Goal: Navigation & Orientation: Find specific page/section

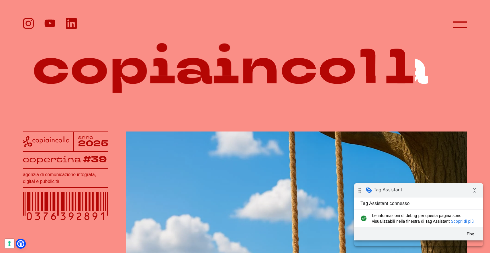
scroll to position [1, 0]
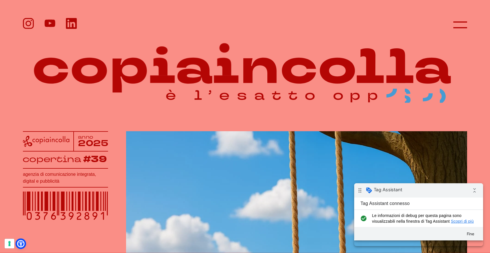
click at [23, 242] on icon at bounding box center [21, 244] width 6 height 6
select select "it"
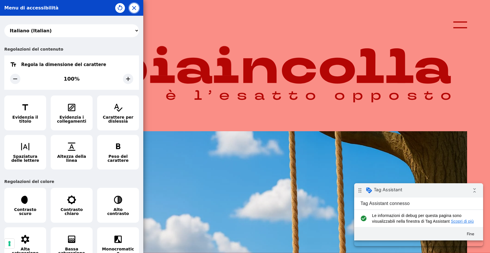
click at [135, 6] on icon "button" at bounding box center [134, 8] width 4 height 4
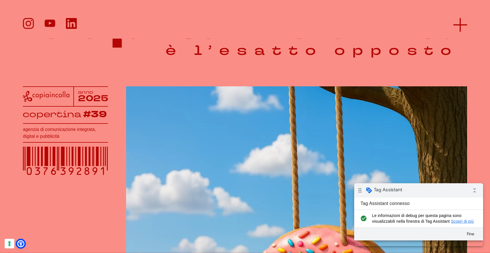
click at [454, 26] on icon at bounding box center [460, 25] width 14 height 14
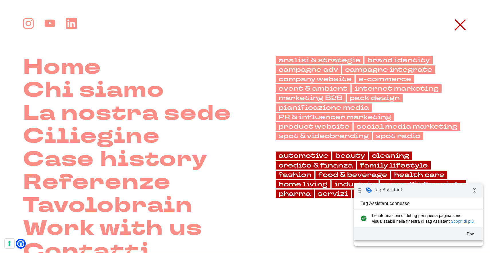
scroll to position [46, 0]
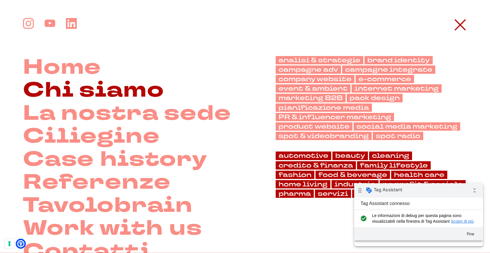
click at [112, 92] on link "Chi siamo" at bounding box center [93, 90] width 141 height 23
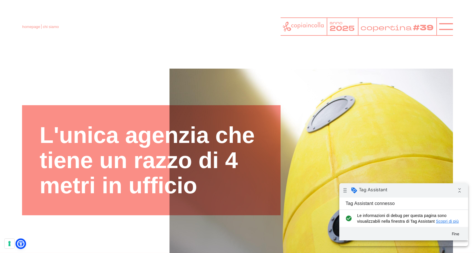
click at [18, 245] on icon at bounding box center [21, 244] width 6 height 6
select select "it"
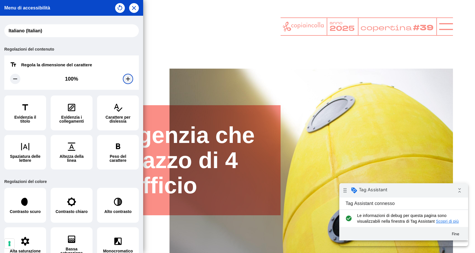
click at [125, 78] on icon at bounding box center [128, 79] width 7 height 7
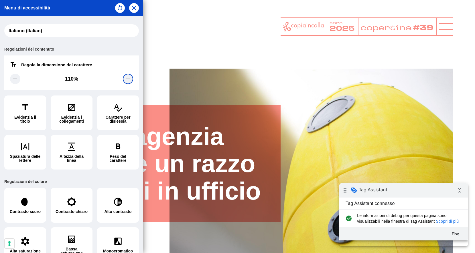
click at [125, 78] on icon at bounding box center [128, 79] width 7 height 7
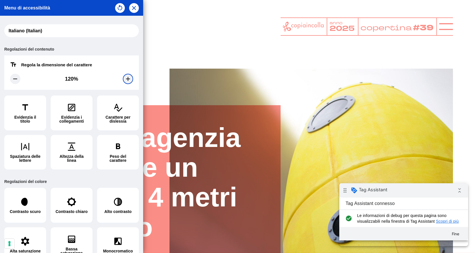
click at [125, 78] on icon at bounding box center [128, 79] width 7 height 7
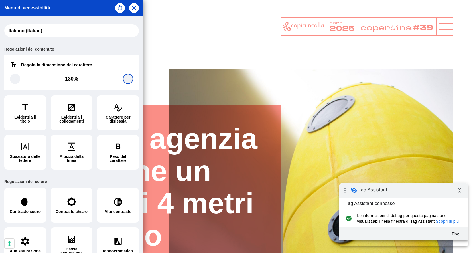
click at [125, 78] on icon at bounding box center [128, 79] width 7 height 7
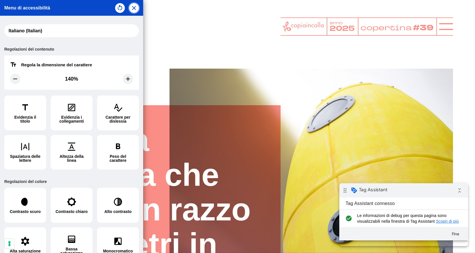
click at [133, 5] on icon "button" at bounding box center [134, 8] width 7 height 7
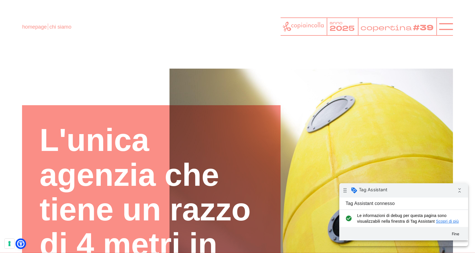
click at [23, 242] on icon at bounding box center [21, 244] width 6 height 6
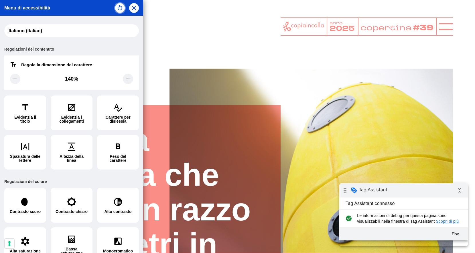
click at [121, 8] on icon "button" at bounding box center [120, 8] width 7 height 7
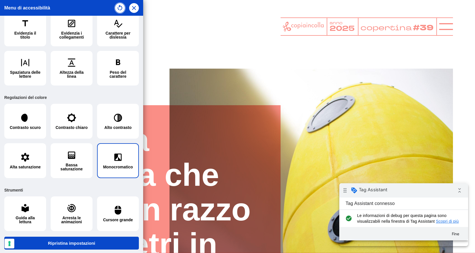
scroll to position [85, 0]
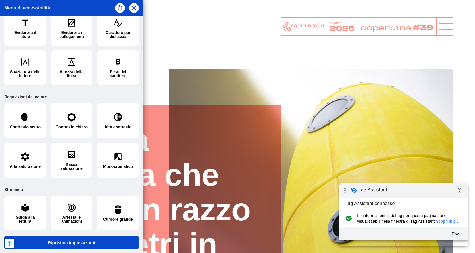
click at [93, 237] on button "Ripristina impostazioni" at bounding box center [71, 243] width 135 height 13
click at [84, 238] on button "Ripristina impostazioni" at bounding box center [71, 243] width 135 height 13
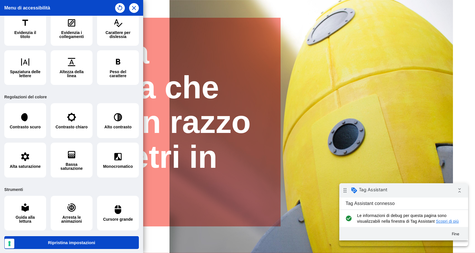
scroll to position [92, 0]
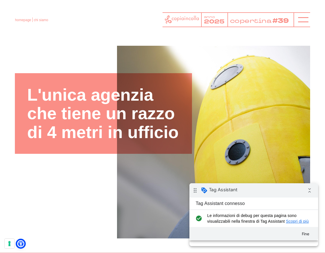
click at [23, 243] on link at bounding box center [20, 243] width 7 height 7
select select "it"
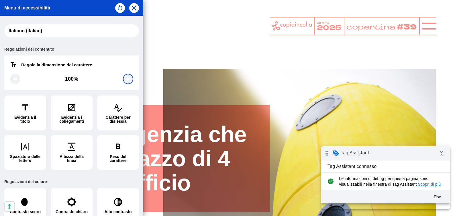
click at [126, 79] on icon at bounding box center [128, 79] width 4 height 4
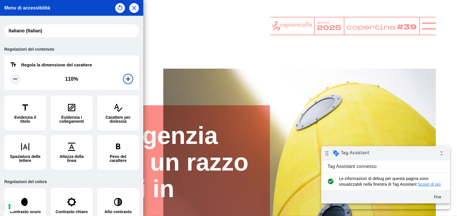
click at [126, 79] on icon at bounding box center [128, 79] width 4 height 4
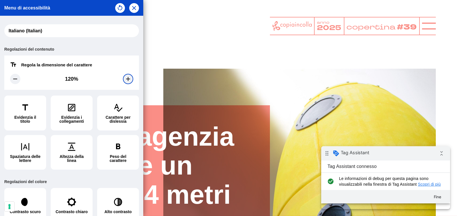
click at [126, 79] on icon at bounding box center [128, 79] width 4 height 4
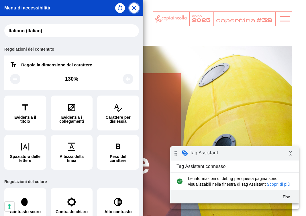
click at [135, 8] on icon "button" at bounding box center [134, 8] width 7 height 7
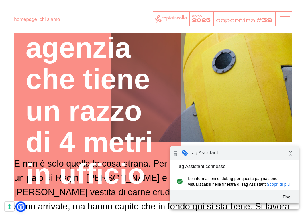
scroll to position [84, 0]
click at [23, 205] on icon at bounding box center [21, 207] width 6 height 6
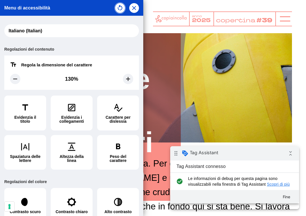
click at [122, 9] on icon "button" at bounding box center [120, 8] width 7 height 7
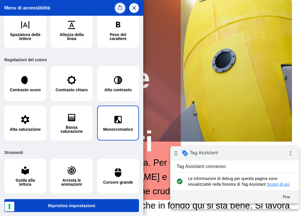
scroll to position [86, 0]
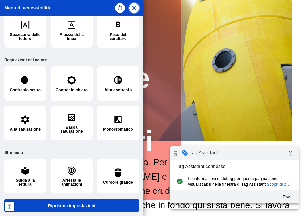
click at [136, 7] on icon "button" at bounding box center [134, 8] width 7 height 7
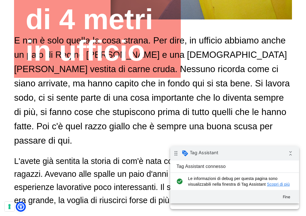
scroll to position [208, 0]
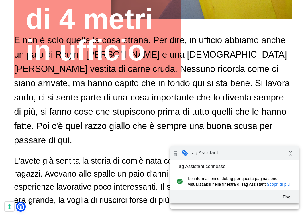
click at [282, 103] on p "E non è solo quella la cosa strana. Per dire, in ufficio abbiamo anche un paio …" at bounding box center [153, 90] width 278 height 114
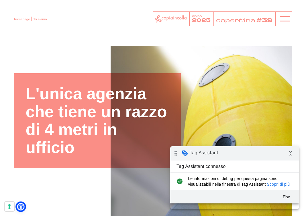
click at [20, 207] on icon at bounding box center [21, 206] width 5 height 5
select select "it"
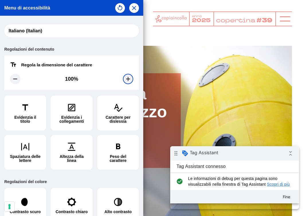
click at [126, 78] on icon at bounding box center [128, 79] width 7 height 7
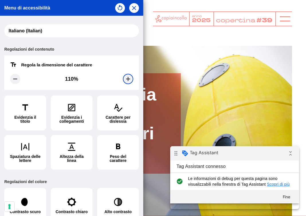
click at [126, 78] on icon at bounding box center [128, 79] width 7 height 7
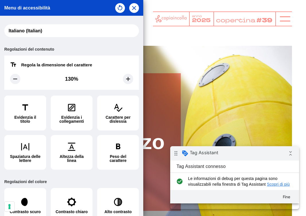
click at [297, 92] on div at bounding box center [153, 108] width 306 height 216
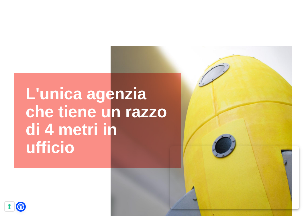
scroll to position [78, 0]
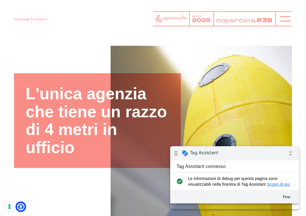
click at [21, 206] on icon at bounding box center [21, 206] width 5 height 5
select select "it"
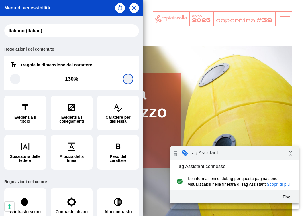
click at [126, 79] on icon at bounding box center [128, 79] width 4 height 4
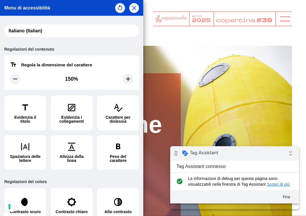
click at [202, 36] on div at bounding box center [153, 108] width 306 height 216
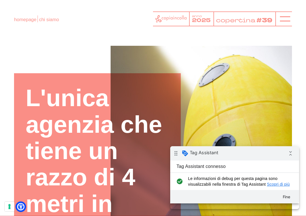
click at [22, 206] on icon at bounding box center [21, 207] width 6 height 6
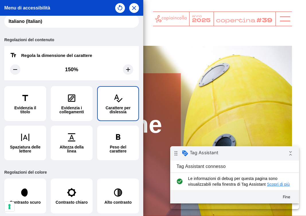
scroll to position [10, 0]
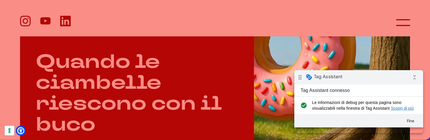
scroll to position [267, 0]
click at [23, 131] on icon at bounding box center [21, 131] width 6 height 6
select select "it"
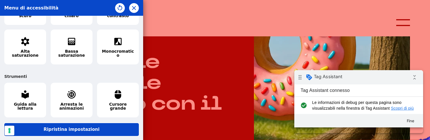
click at [80, 123] on button "Ripristina impostazioni" at bounding box center [71, 129] width 135 height 13
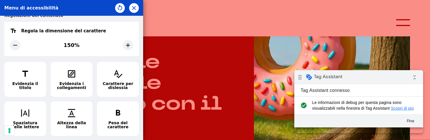
scroll to position [34, 0]
click at [18, 43] on icon at bounding box center [15, 45] width 7 height 7
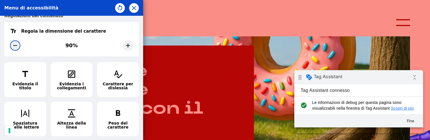
click at [18, 43] on icon at bounding box center [15, 45] width 7 height 7
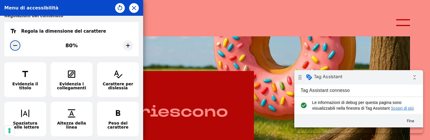
click at [18, 43] on icon at bounding box center [15, 45] width 7 height 7
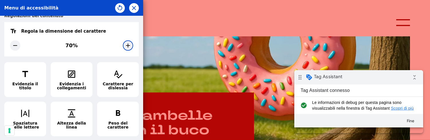
click at [125, 48] on icon at bounding box center [128, 45] width 7 height 7
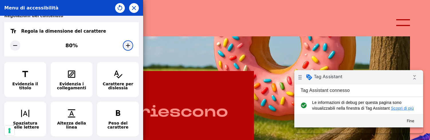
click at [125, 48] on icon at bounding box center [128, 45] width 7 height 7
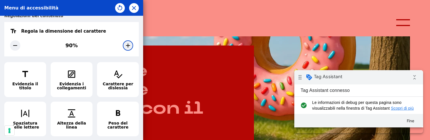
click at [125, 48] on icon at bounding box center [128, 45] width 7 height 7
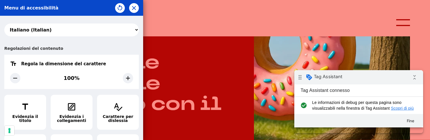
scroll to position [0, 0]
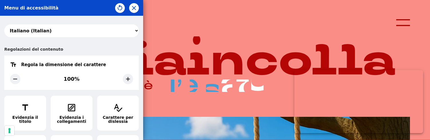
select select "it"
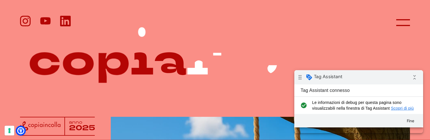
click at [22, 127] on icon at bounding box center [40, 126] width 40 height 10
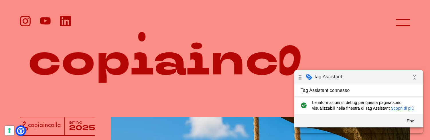
click at [23, 129] on icon at bounding box center [21, 131] width 6 height 6
select select "it"
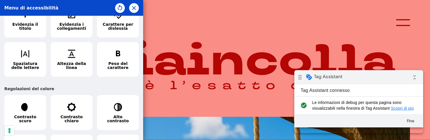
scroll to position [198, 0]
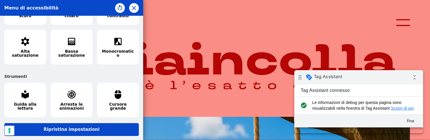
click at [86, 123] on button "Ripristina impostazioni" at bounding box center [71, 129] width 135 height 13
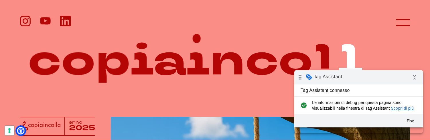
click at [22, 130] on icon at bounding box center [21, 131] width 6 height 6
select select "it"
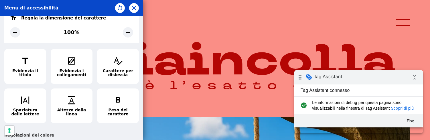
scroll to position [47, 0]
click at [126, 32] on icon at bounding box center [128, 32] width 4 height 4
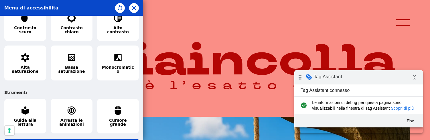
scroll to position [198, 0]
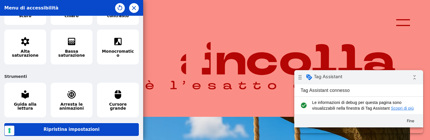
click at [90, 126] on button "Ripristina impostazioni" at bounding box center [71, 129] width 135 height 13
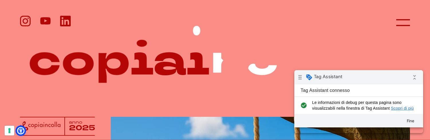
click at [21, 131] on icon at bounding box center [21, 130] width 5 height 5
select select "it"
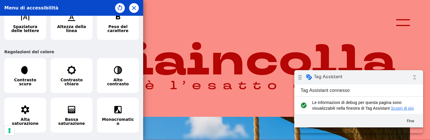
scroll to position [192, 0]
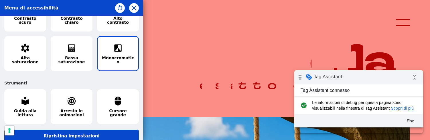
click at [107, 56] on span "Monocromatico" at bounding box center [118, 60] width 32 height 8
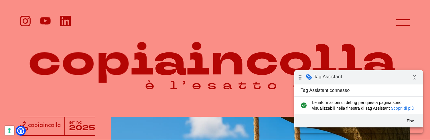
click at [18, 132] on icon at bounding box center [21, 131] width 6 height 6
select select "it"
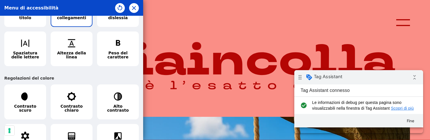
scroll to position [151, 0]
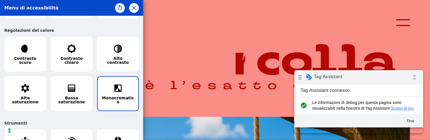
click at [119, 88] on button "Monocromatico" at bounding box center [118, 93] width 42 height 35
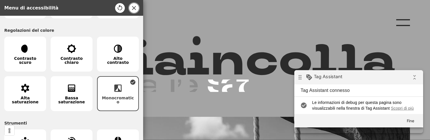
click at [136, 11] on button "button" at bounding box center [134, 8] width 10 height 10
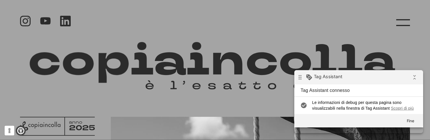
scroll to position [0, 0]
